Goal: Information Seeking & Learning: Learn about a topic

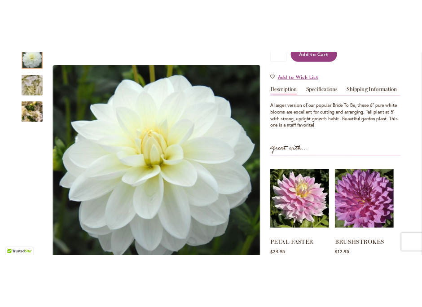
scroll to position [241, 0]
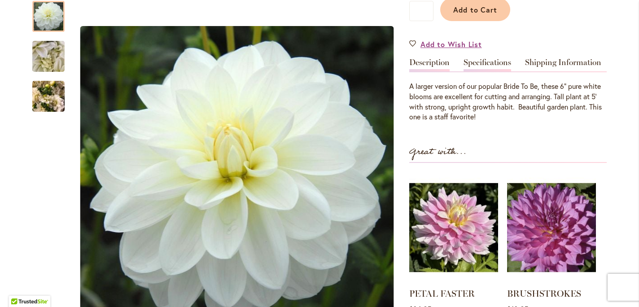
type input "**********"
click at [489, 61] on link "Specifications" at bounding box center [488, 64] width 48 height 13
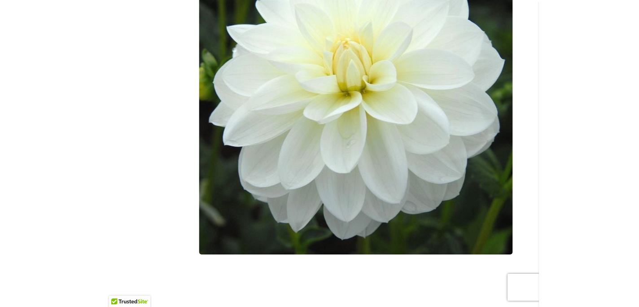
scroll to position [0, 0]
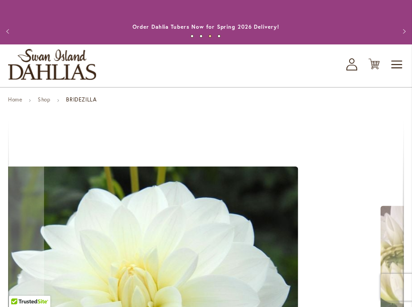
drag, startPoint x: 239, startPoint y: 139, endPoint x: 174, endPoint y: 131, distance: 65.1
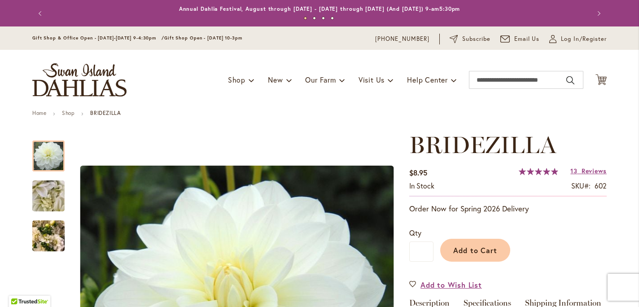
type input "**********"
click at [487, 304] on link "Specifications" at bounding box center [488, 305] width 48 height 13
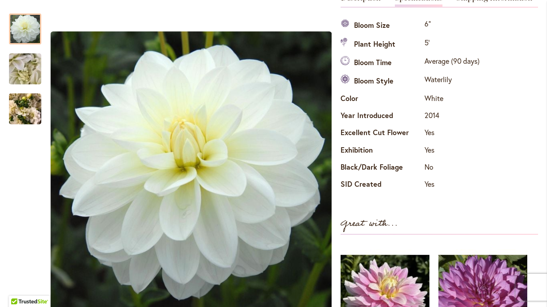
scroll to position [305, 0]
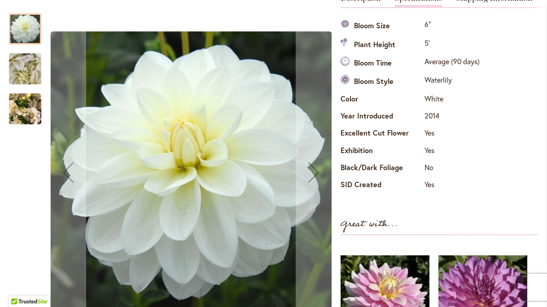
click at [20, 69] on img "BRIDEZILLA" at bounding box center [25, 69] width 65 height 48
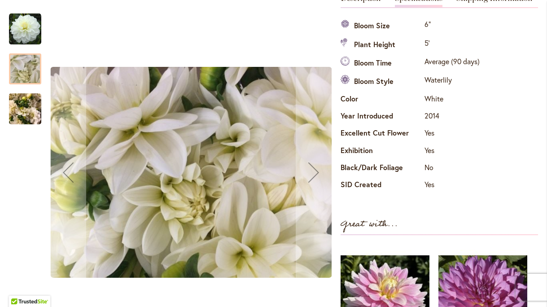
click at [25, 114] on img "BRIDEZILLA" at bounding box center [25, 109] width 32 height 43
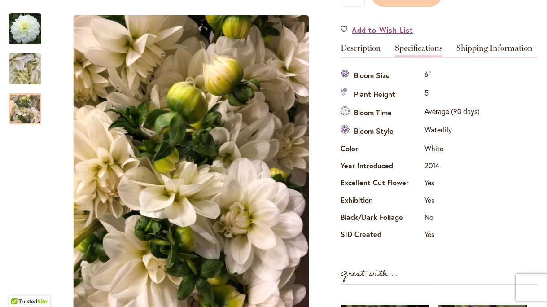
scroll to position [252, 0]
